Goal: Task Accomplishment & Management: Complete application form

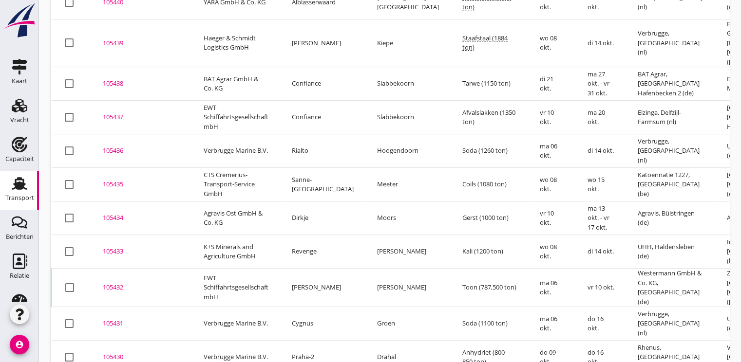
scroll to position [316, 0]
drag, startPoint x: 107, startPoint y: 271, endPoint x: 112, endPoint y: 266, distance: 6.6
click at [107, 283] on div "105432" at bounding box center [141, 288] width 77 height 10
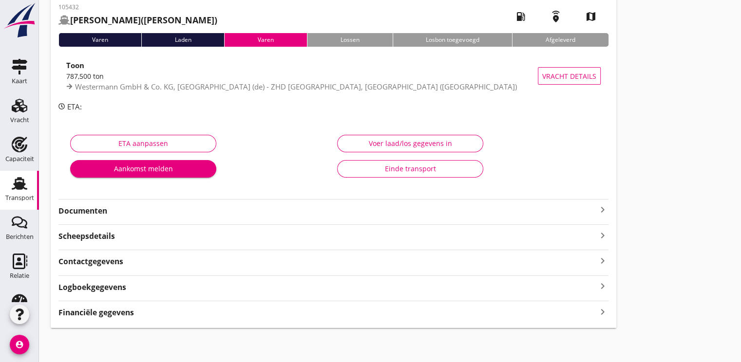
scroll to position [51, 0]
click at [114, 314] on strong "Financiële gegevens" at bounding box center [96, 312] width 76 height 11
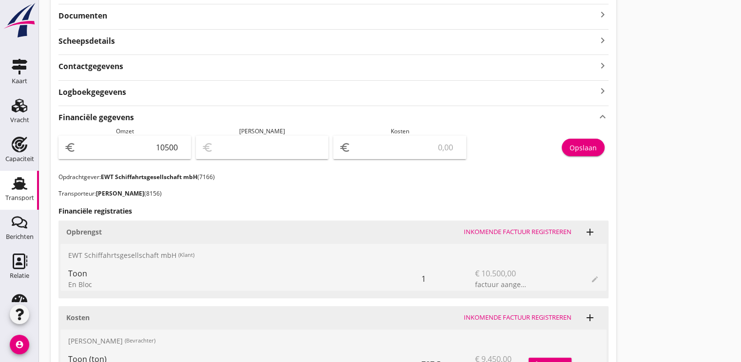
scroll to position [0, 0]
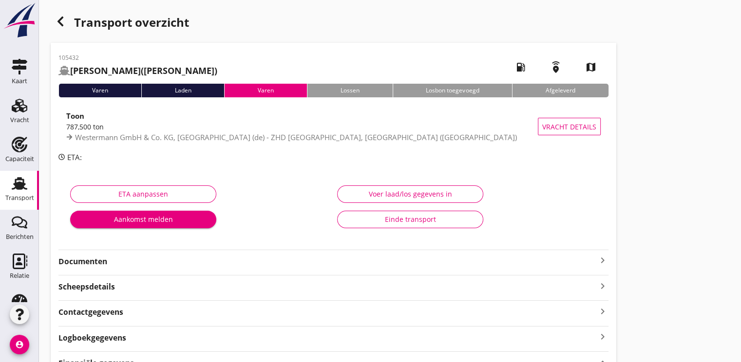
click at [61, 21] on icon "button" at bounding box center [61, 22] width 12 height 12
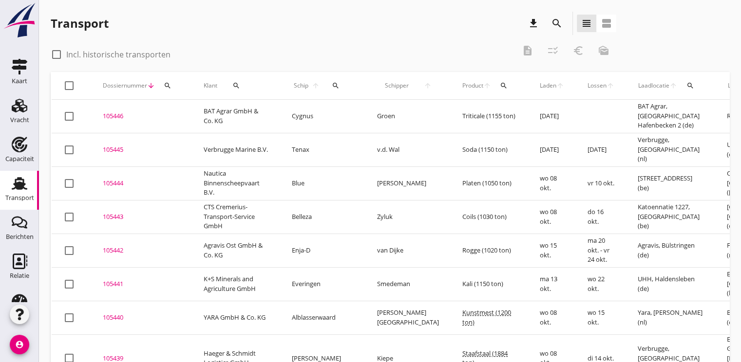
click at [169, 80] on button "search" at bounding box center [168, 86] width 18 height 18
click at [172, 117] on input "Zoeken op dossiernummer..." at bounding box center [212, 114] width 101 height 16
click at [193, 113] on input "Zoeken op dossiernummer..." at bounding box center [212, 114] width 101 height 16
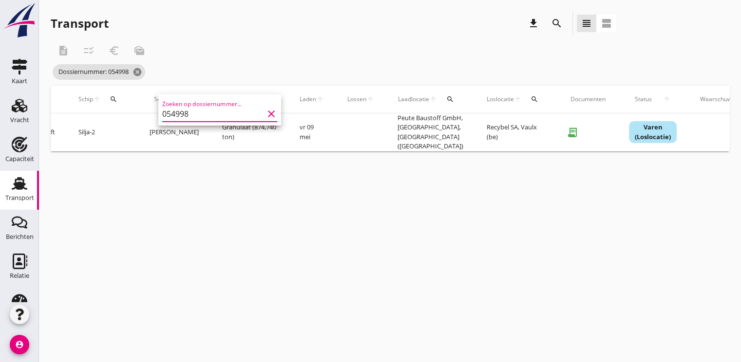
scroll to position [0, 277]
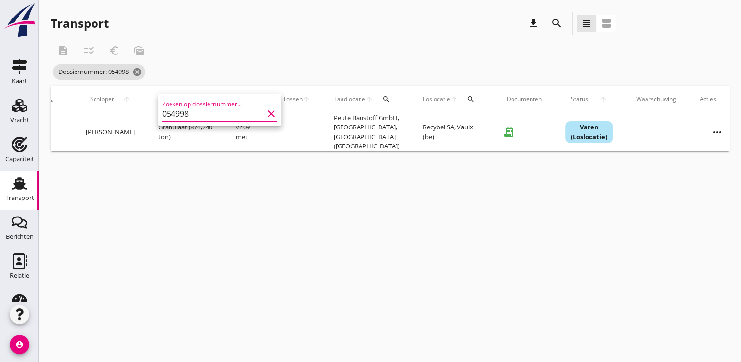
type input "054998"
click at [713, 129] on icon "more_horiz" at bounding box center [717, 132] width 27 height 27
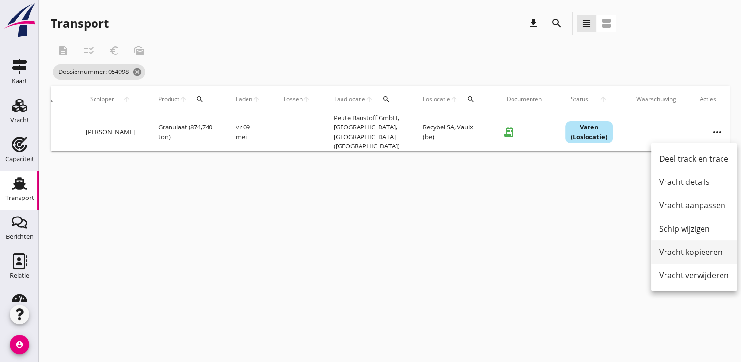
click at [679, 255] on div "Vracht kopieeren" at bounding box center [694, 253] width 70 height 12
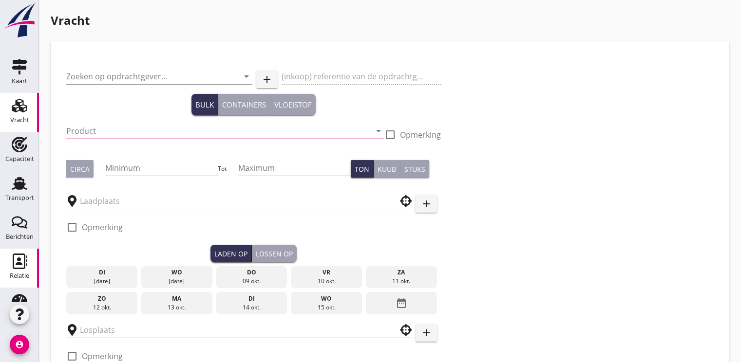
type input "EWT Schiffahrtsgesellschaft mbH"
type input "Granulaat (6152)"
type input "850"
checkbox input "true"
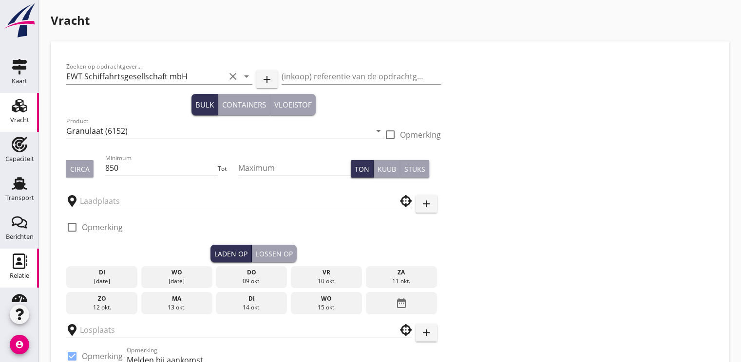
type input "Peute Baustoff GmbH, [GEOGRAPHIC_DATA]"
type input "Recybel SA"
checkbox input "true"
type input "20"
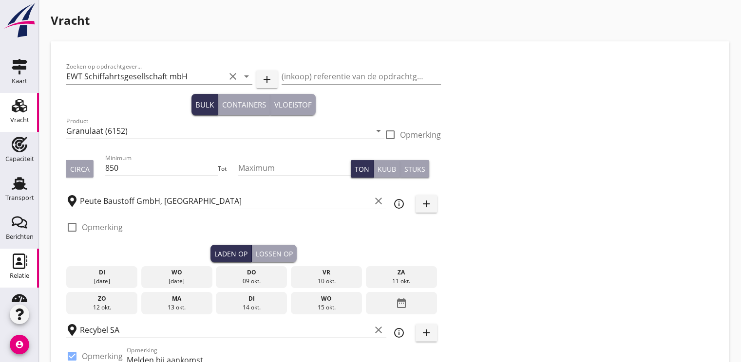
radio input "false"
checkbox input "true"
type input "2"
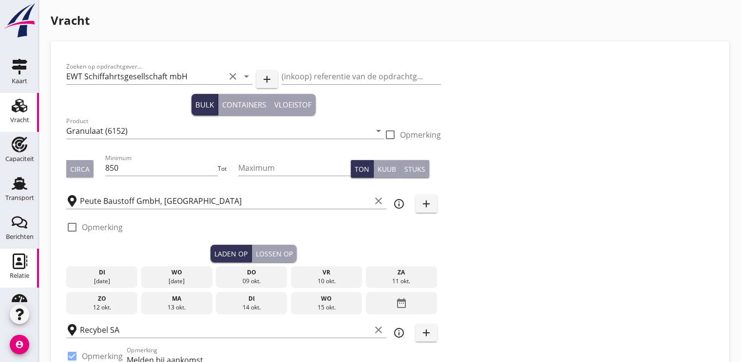
type input "2"
type input "22"
radio input "false"
checkbox input "true"
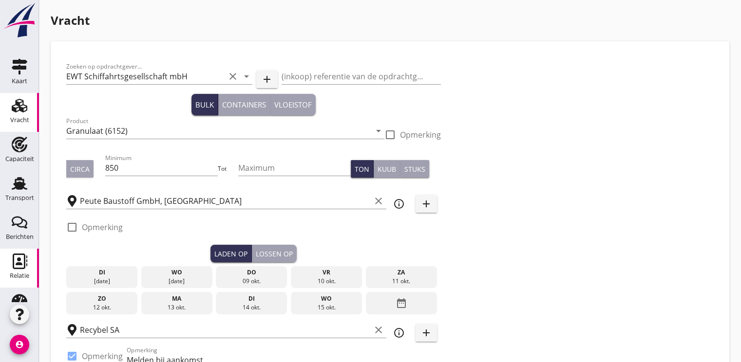
checkbox input "true"
type input "2"
click at [416, 277] on div "11 okt." at bounding box center [401, 281] width 66 height 9
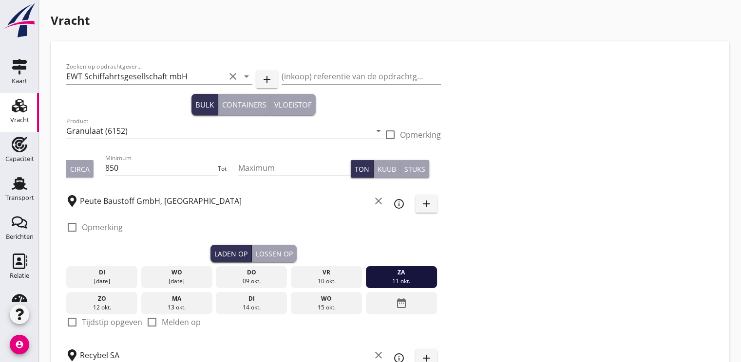
click at [75, 322] on div at bounding box center [72, 322] width 17 height 17
checkbox input "true"
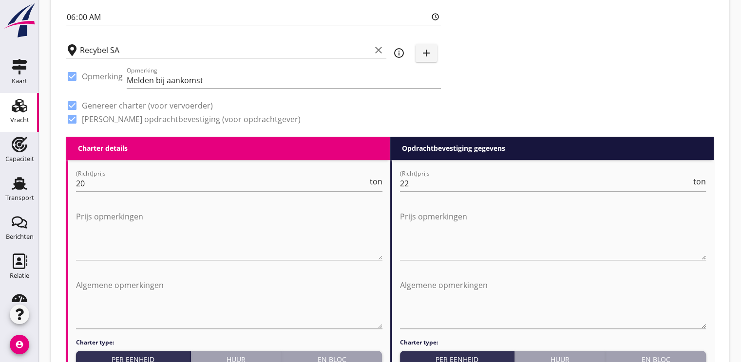
scroll to position [390, 0]
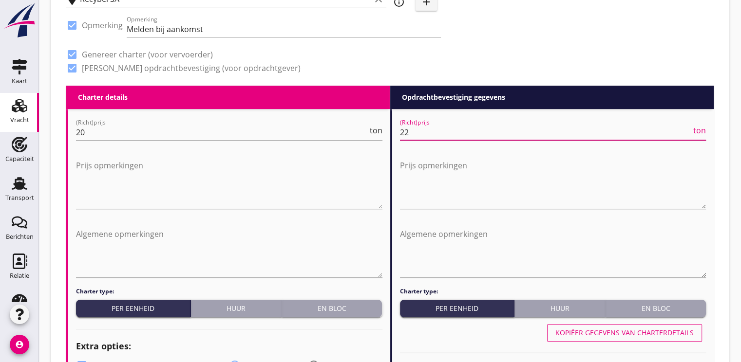
click at [413, 133] on input "22" at bounding box center [546, 133] width 292 height 16
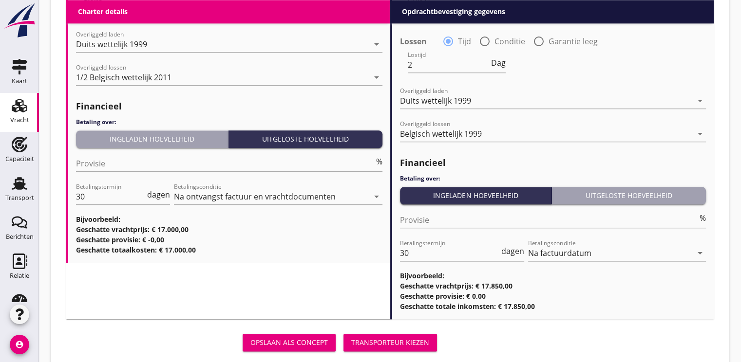
scroll to position [1172, 0]
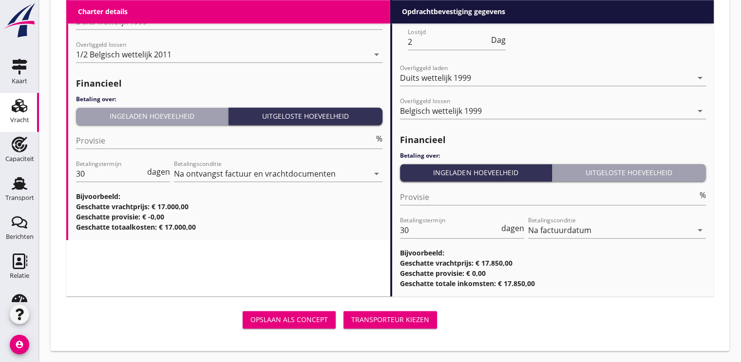
type input "21"
click at [388, 316] on div "Transporteur kiezen" at bounding box center [390, 320] width 78 height 10
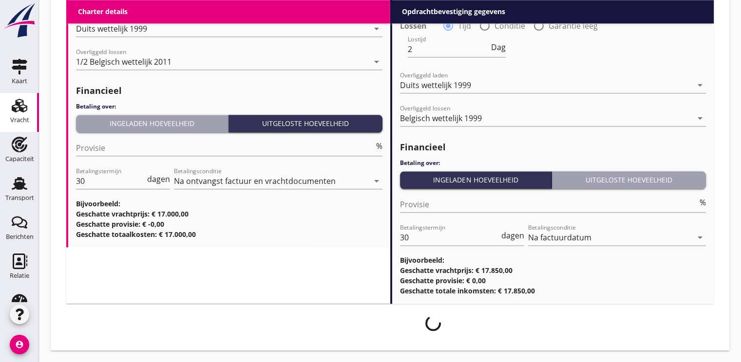
scroll to position [1164, 0]
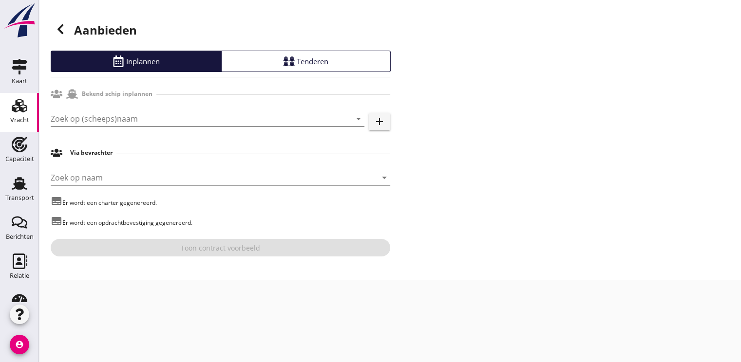
click at [86, 121] on input "Zoek op (scheeps)naam" at bounding box center [194, 119] width 286 height 16
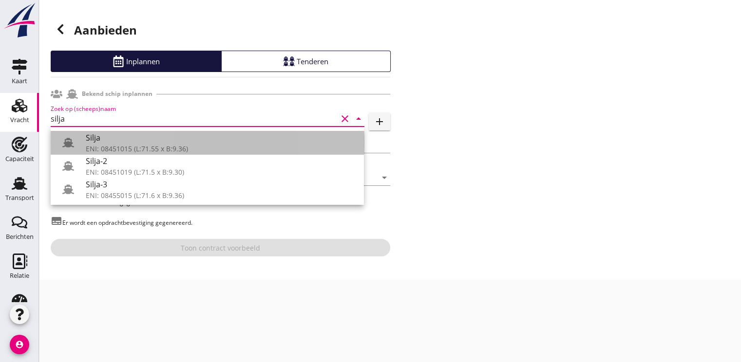
click at [106, 136] on div "Silja" at bounding box center [221, 138] width 270 height 12
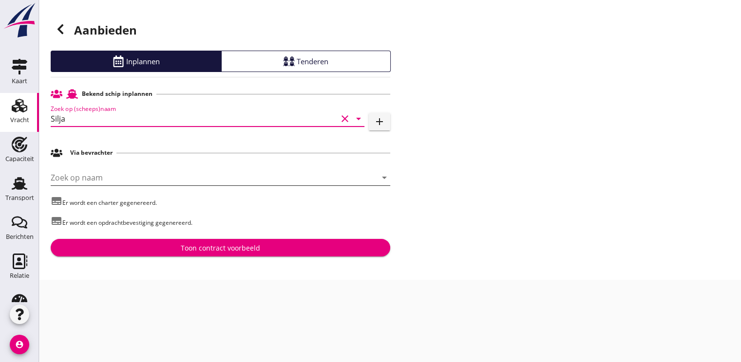
type input "Silja"
click at [92, 182] on input "Zoek op naam" at bounding box center [207, 178] width 312 height 16
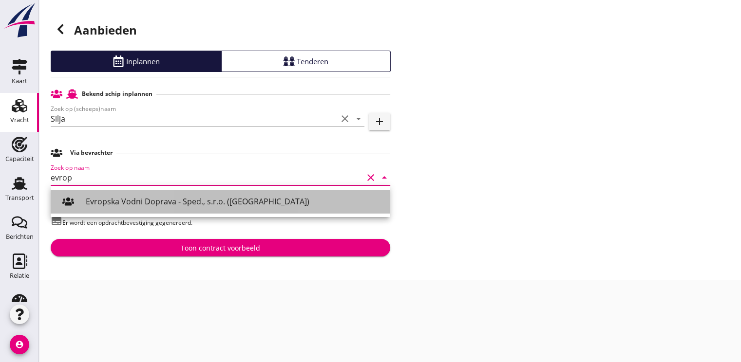
click at [151, 194] on div "Evropska Vodni Doprava - Sped., s.r.o. ([GEOGRAPHIC_DATA])" at bounding box center [234, 201] width 296 height 23
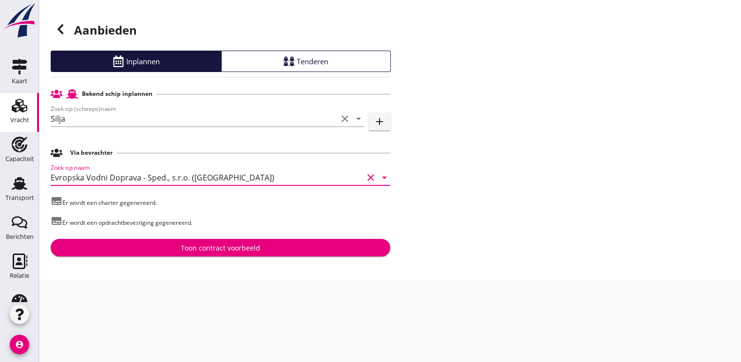
type input "Evropska Vodni Doprava - Sped., s.r.o. ([GEOGRAPHIC_DATA])"
click at [210, 243] on div "Toon contract voorbeeld" at bounding box center [220, 248] width 79 height 10
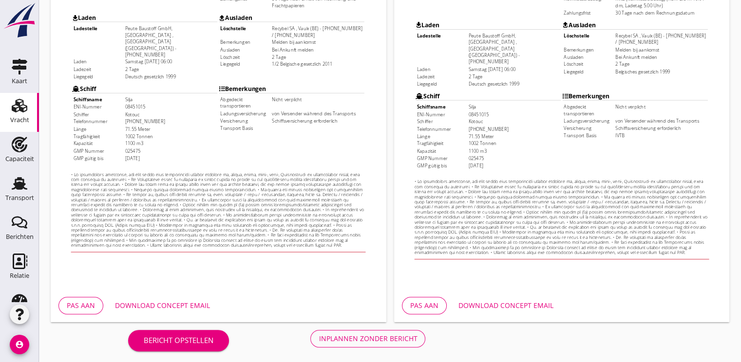
scroll to position [286, 0]
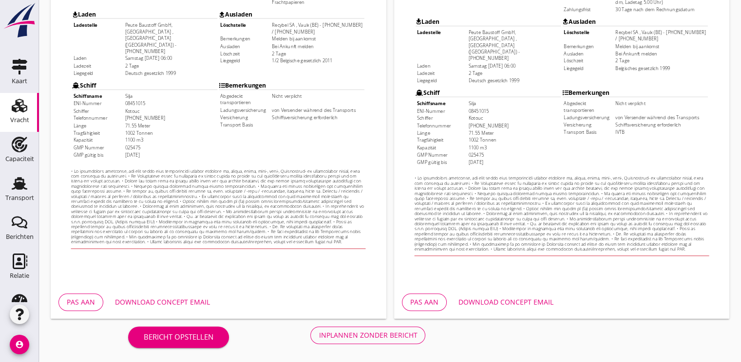
click at [170, 302] on div "Download concept email" at bounding box center [162, 302] width 95 height 10
click at [378, 333] on div "Inplannen zonder bericht" at bounding box center [368, 335] width 98 height 10
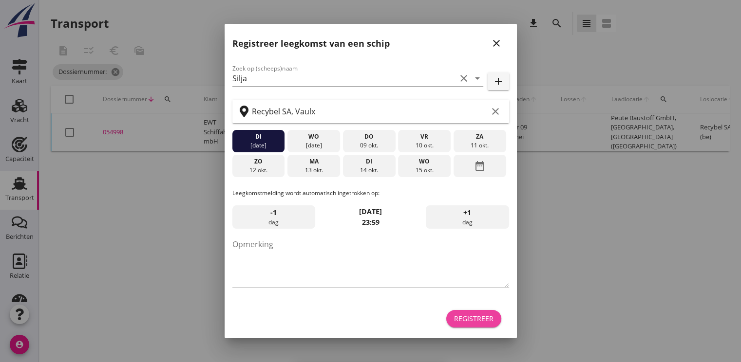
click at [476, 322] on div "Registreer" at bounding box center [473, 319] width 39 height 10
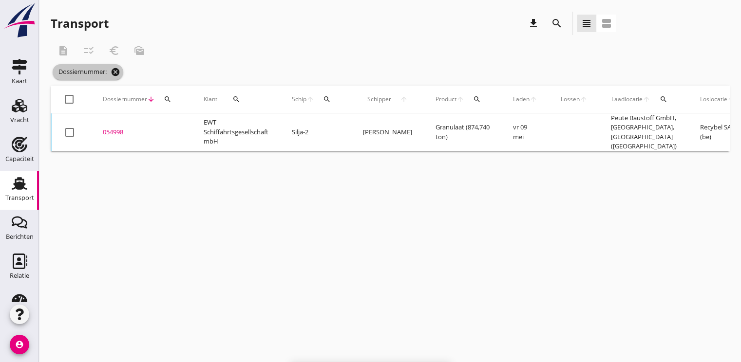
click at [115, 72] on icon "cancel" at bounding box center [116, 72] width 10 height 10
